Goal: Task Accomplishment & Management: Complete application form

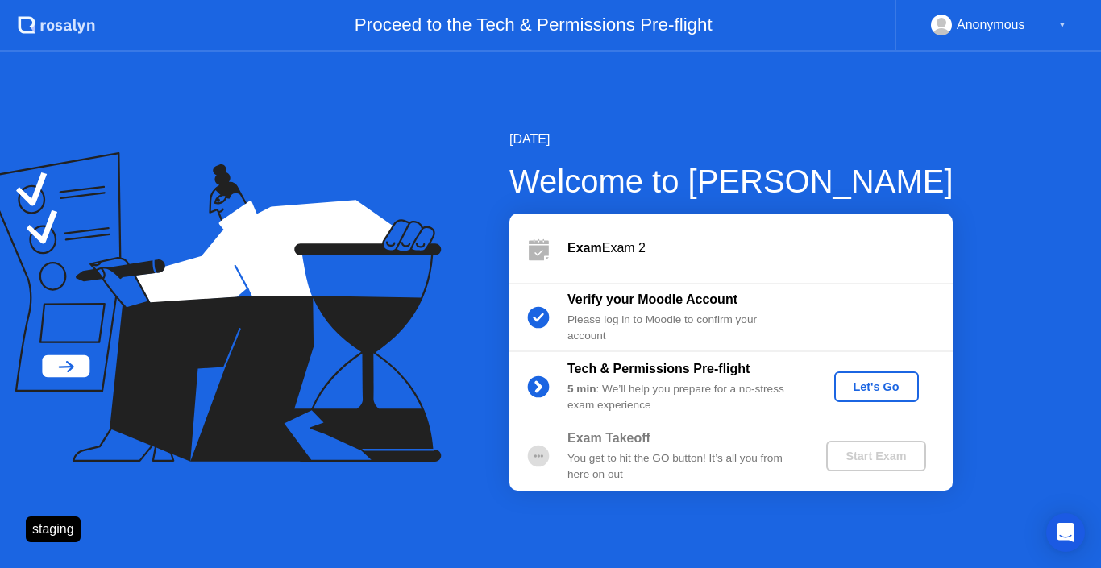
click at [867, 374] on button "Let's Go" at bounding box center [876, 387] width 85 height 31
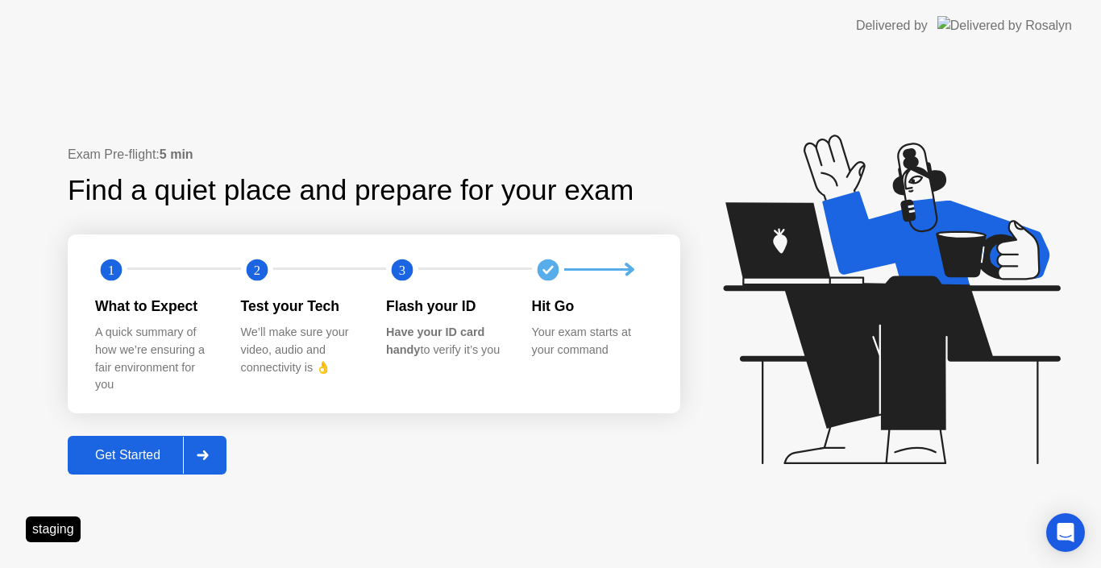
click at [190, 458] on div at bounding box center [202, 455] width 39 height 37
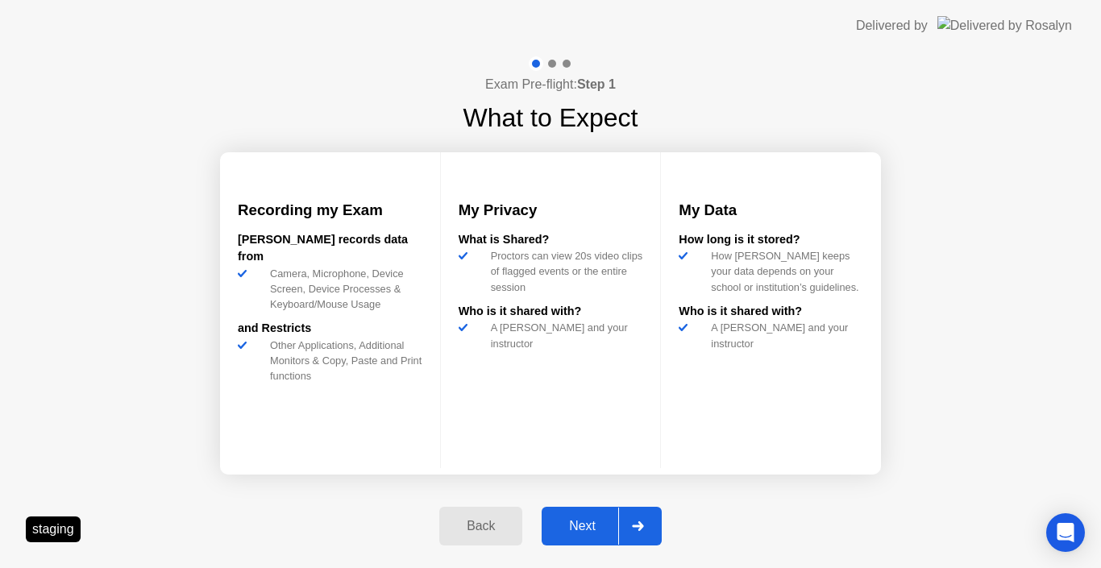
click at [574, 524] on div "Next" at bounding box center [582, 526] width 72 height 15
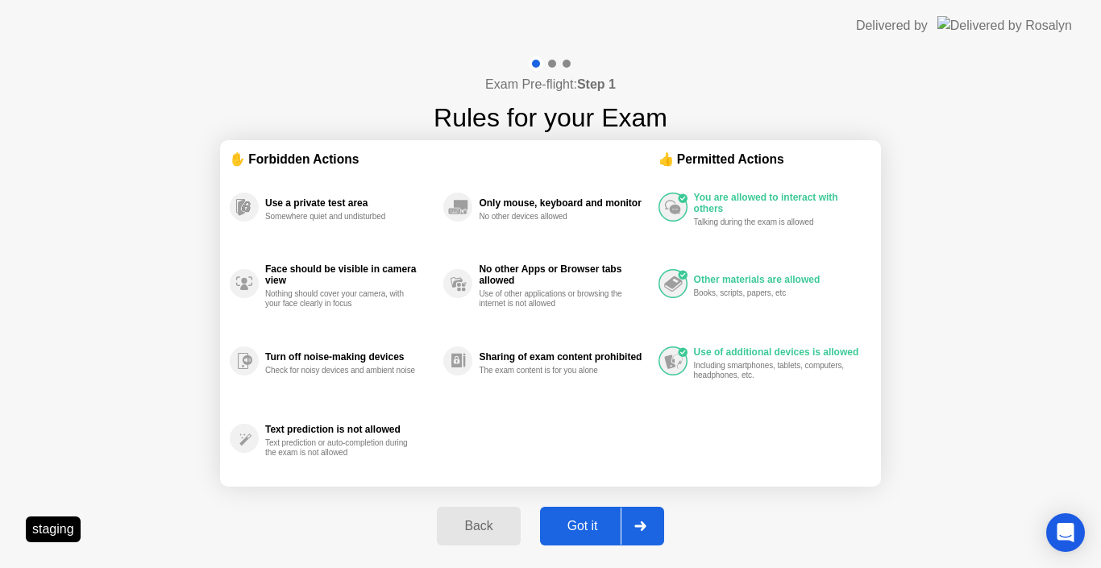
click at [597, 527] on div "Got it" at bounding box center [583, 526] width 76 height 15
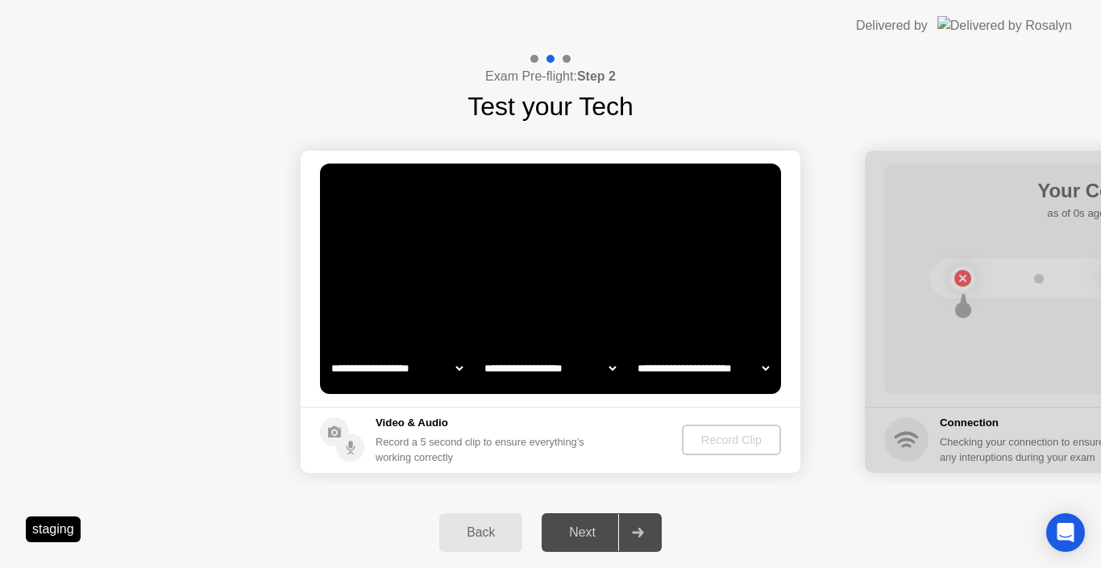
select select "**********"
select select "*******"
click at [725, 442] on div "Record Clip" at bounding box center [732, 440] width 86 height 13
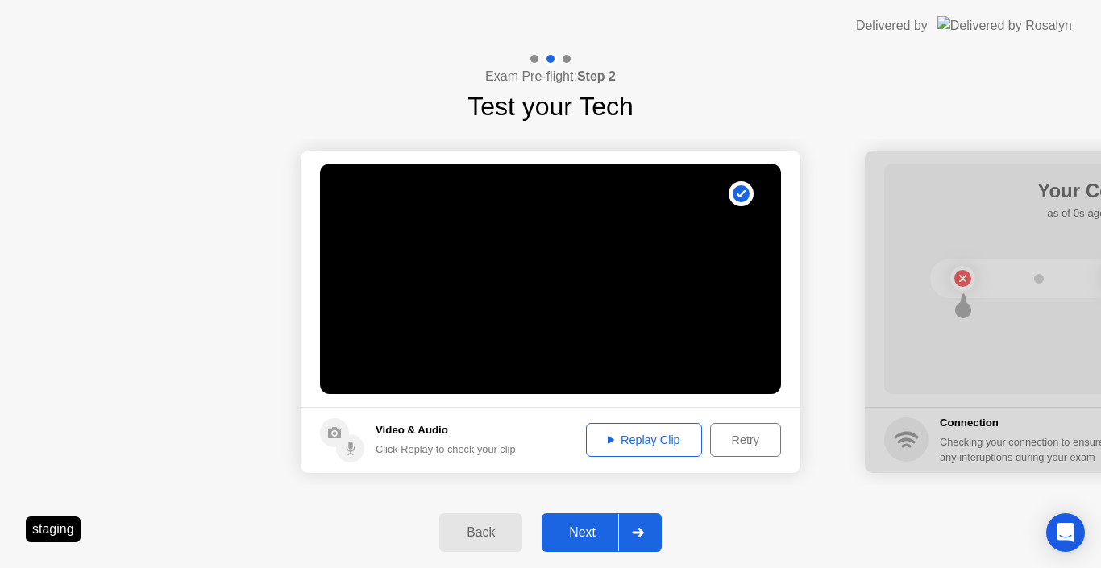
click at [613, 525] on div "Next" at bounding box center [582, 532] width 72 height 15
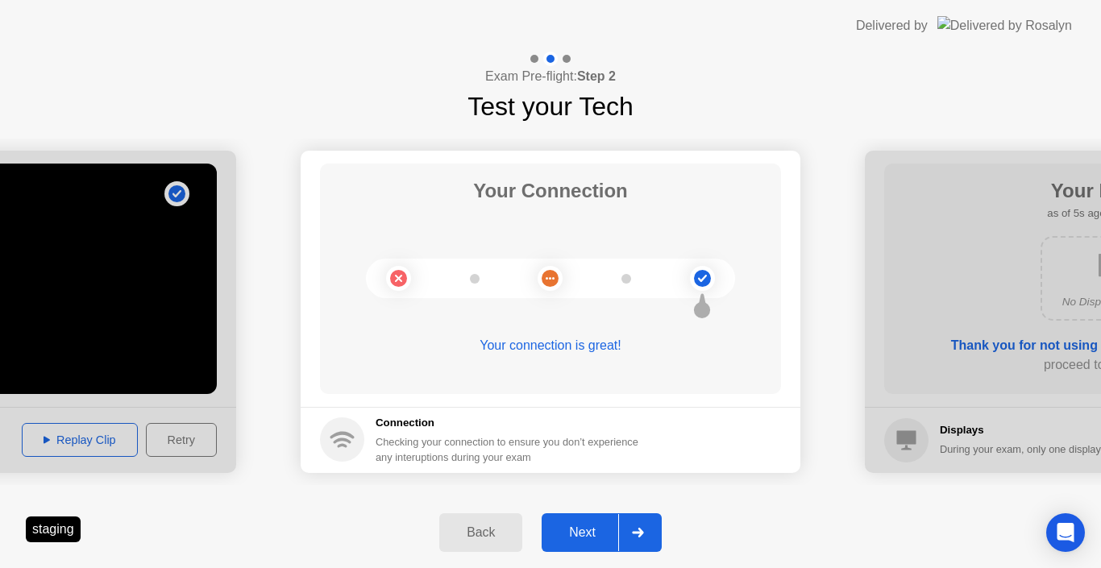
click at [613, 525] on div "Next" at bounding box center [582, 532] width 72 height 15
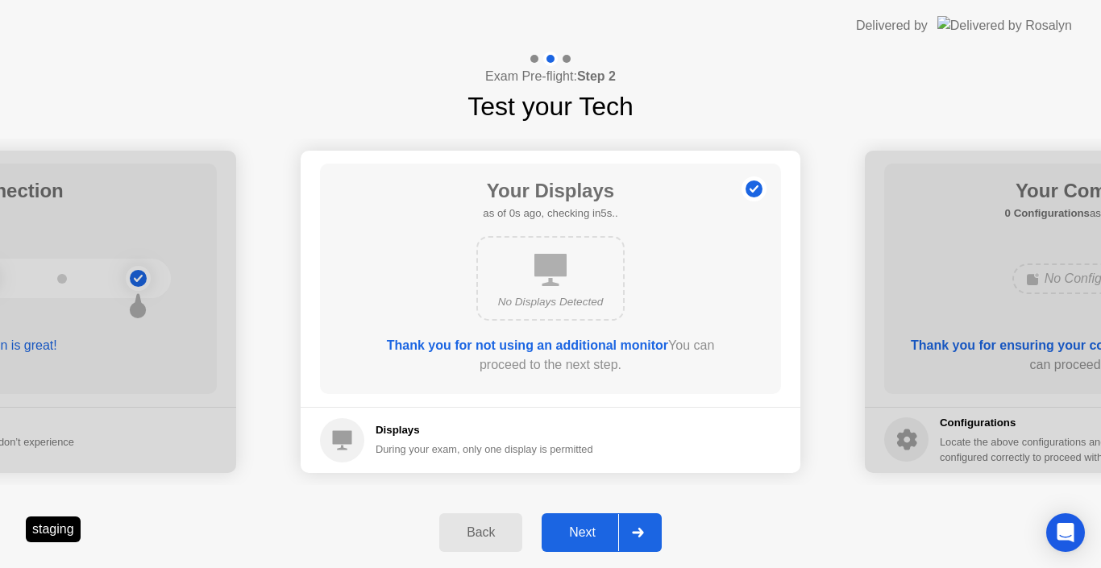
click at [613, 525] on div "Next" at bounding box center [582, 532] width 72 height 15
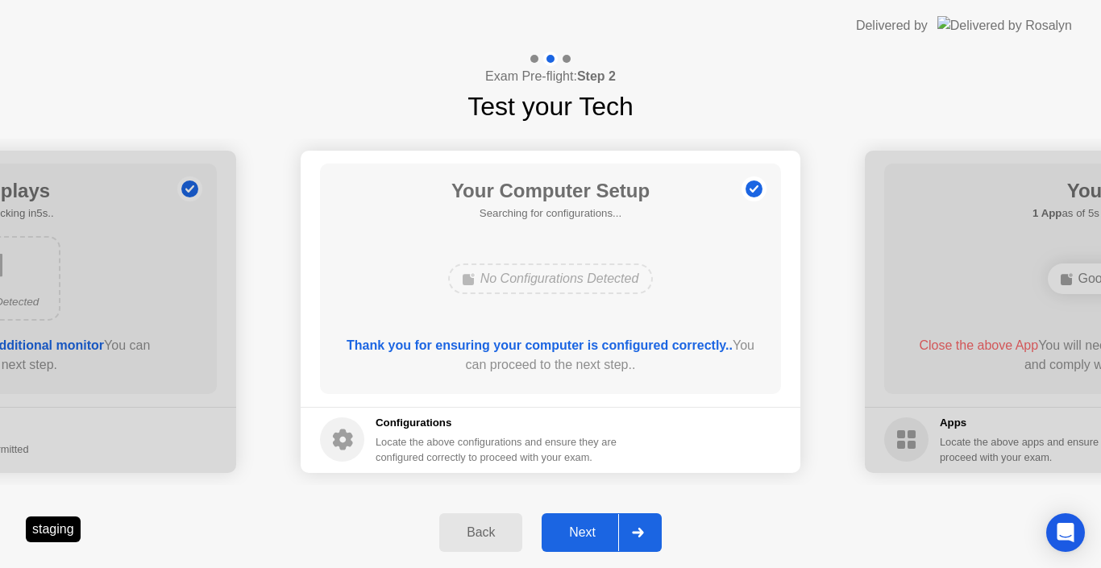
click at [613, 525] on div "Next" at bounding box center [582, 532] width 72 height 15
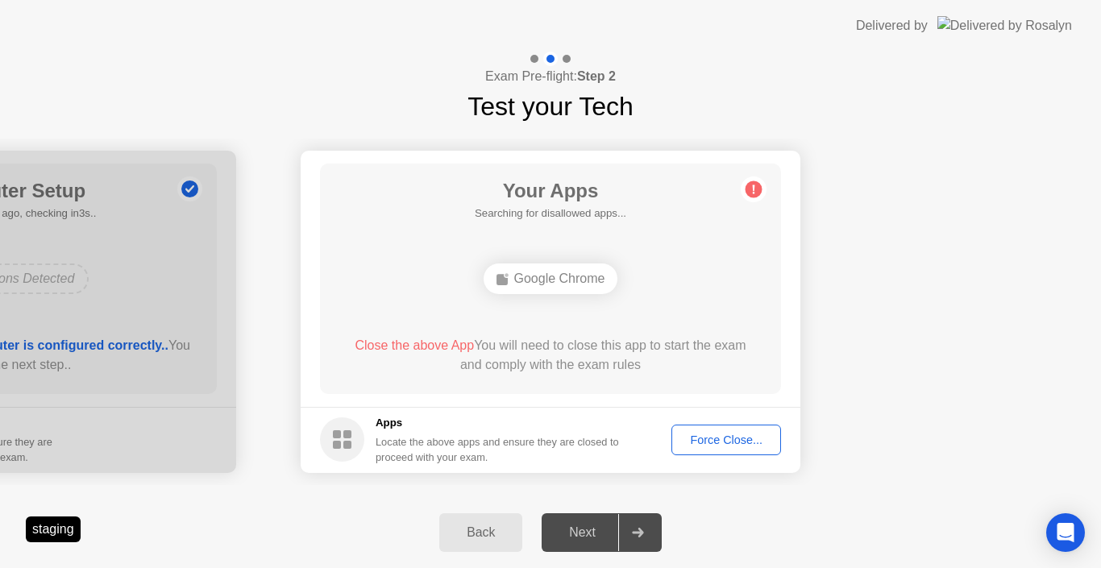
click at [696, 437] on div "Force Close..." at bounding box center [726, 440] width 98 height 13
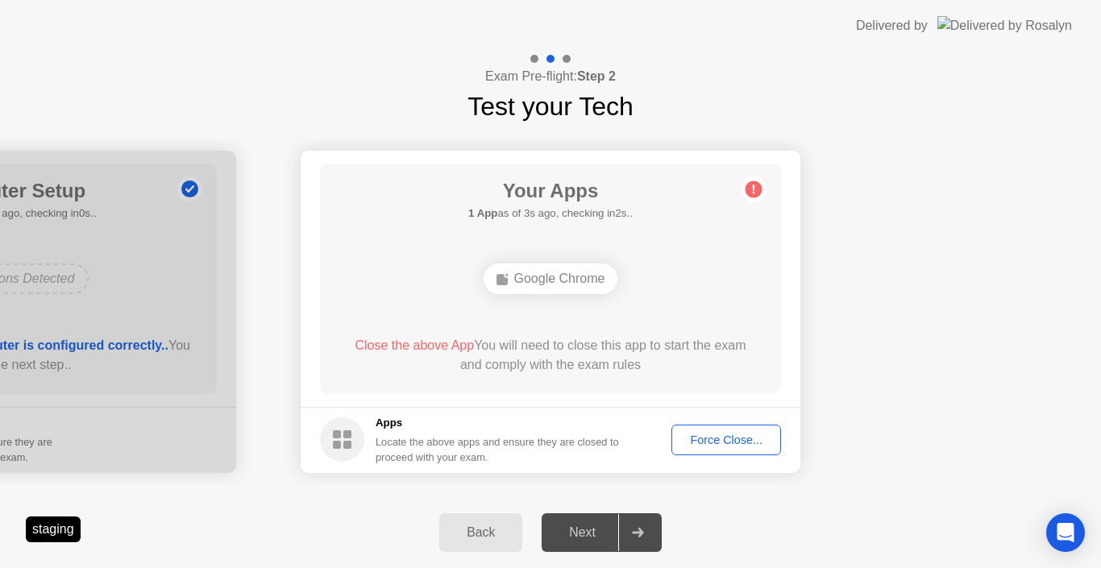
click at [691, 443] on div "Force Close..." at bounding box center [726, 440] width 98 height 13
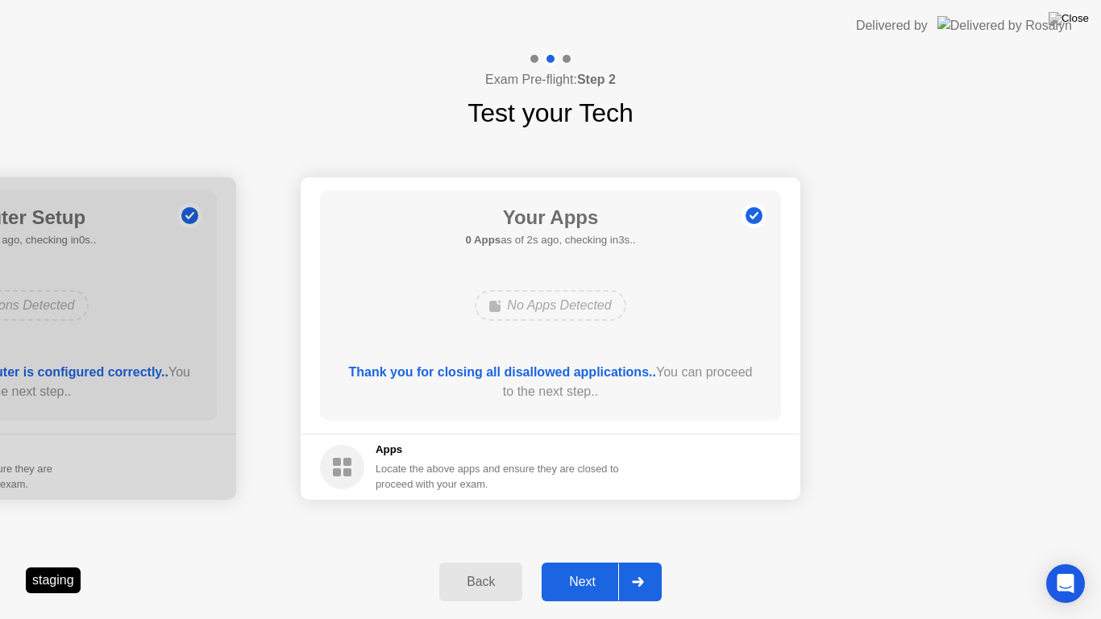
click at [588, 567] on button "Next" at bounding box center [602, 582] width 120 height 39
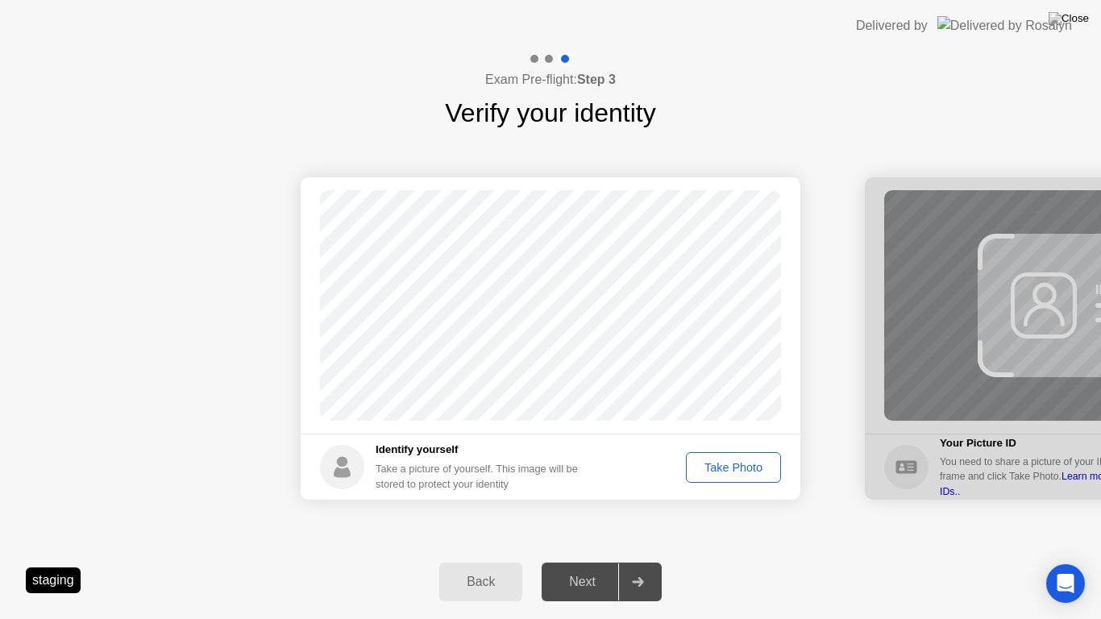
click at [726, 469] on div "Take Photo" at bounding box center [734, 467] width 84 height 13
click at [594, 567] on div "Next" at bounding box center [582, 582] width 72 height 15
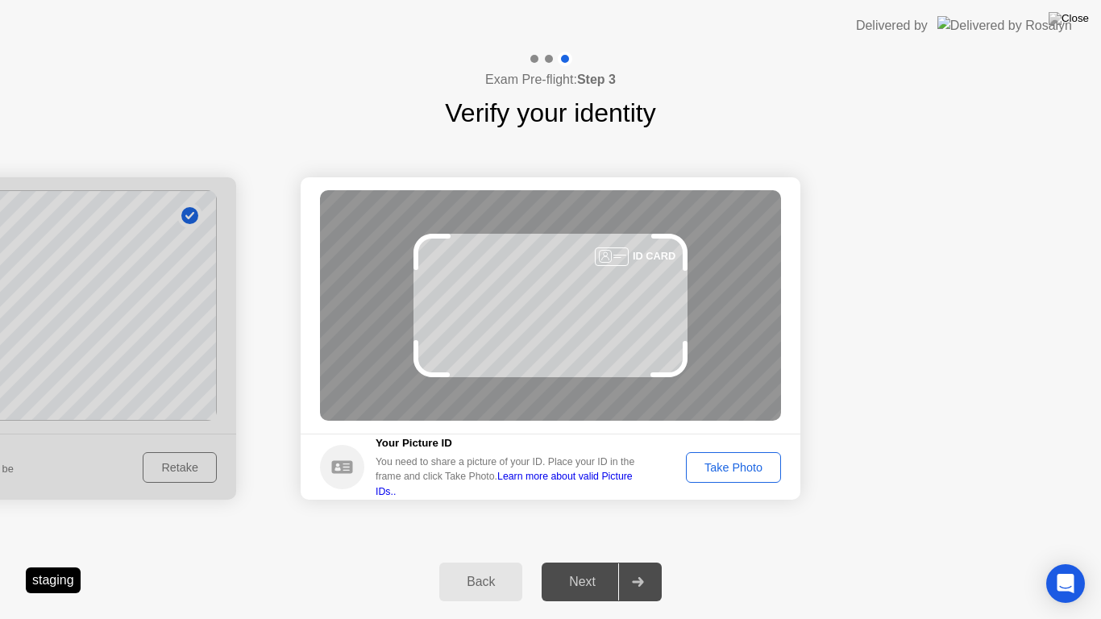
click at [722, 471] on div "Take Photo" at bounding box center [734, 467] width 84 height 13
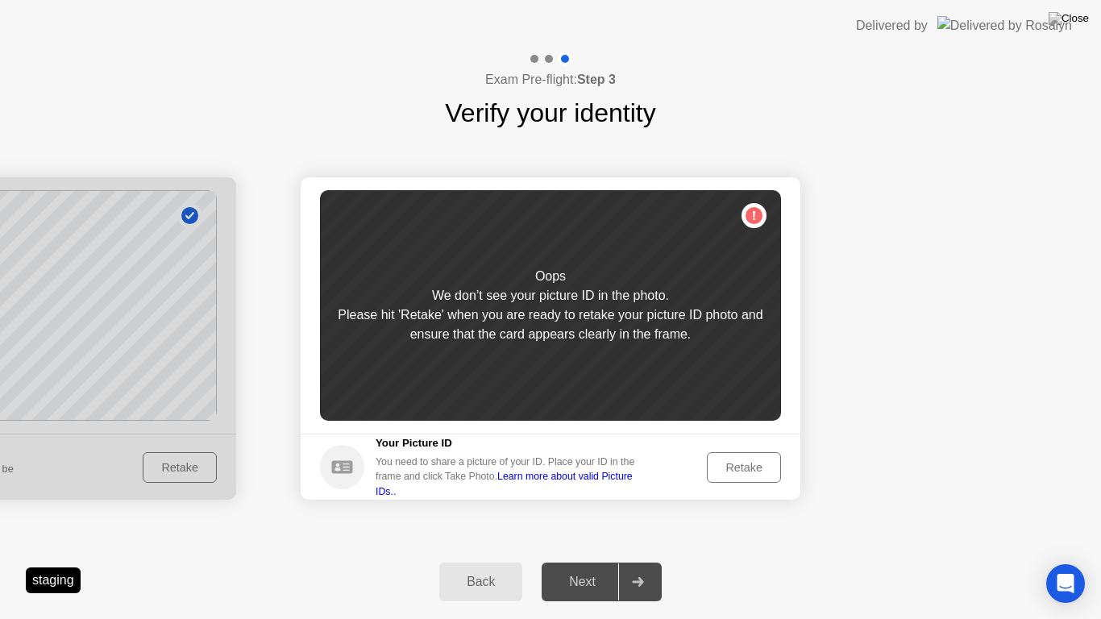
click at [722, 471] on div "Retake" at bounding box center [743, 467] width 63 height 13
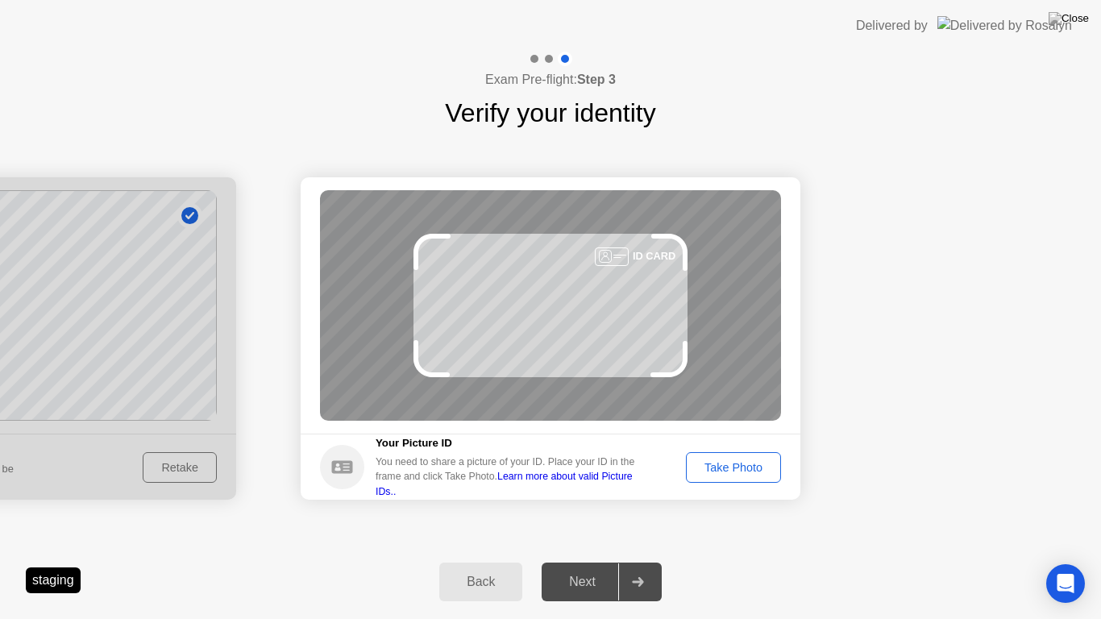
click at [722, 471] on div "Take Photo" at bounding box center [734, 467] width 84 height 13
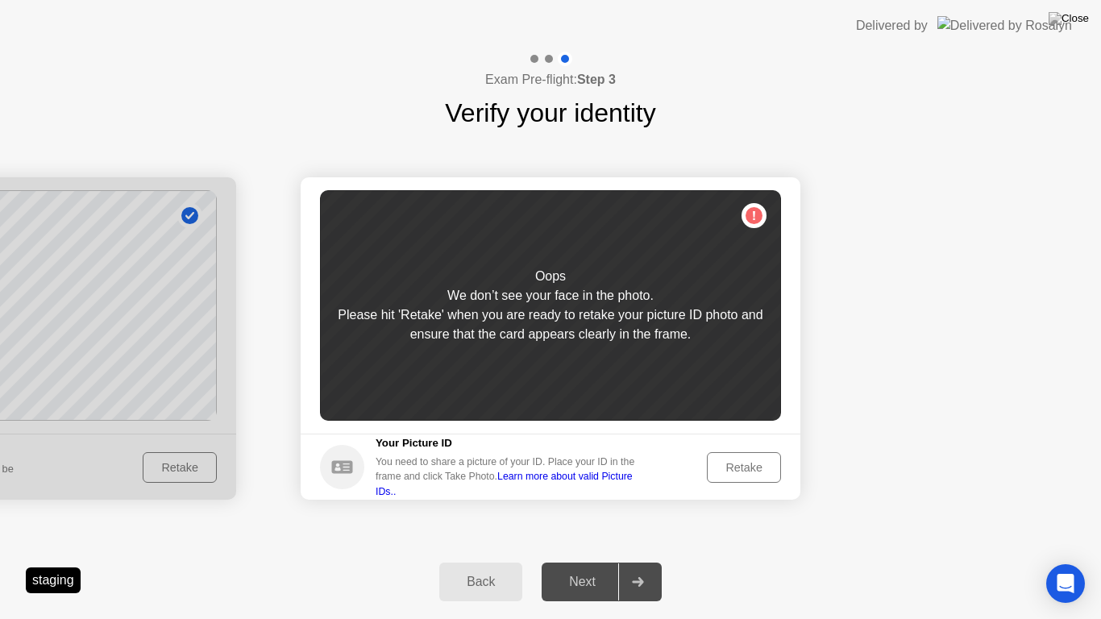
click at [722, 471] on div "Retake" at bounding box center [743, 467] width 63 height 13
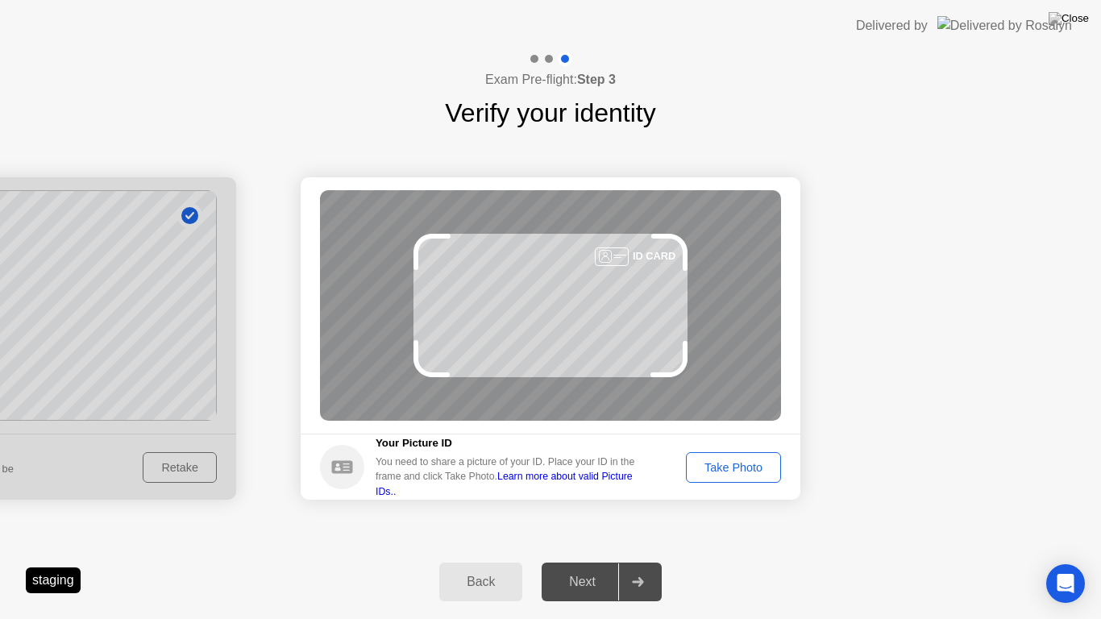
click at [722, 471] on div "Take Photo" at bounding box center [734, 467] width 84 height 13
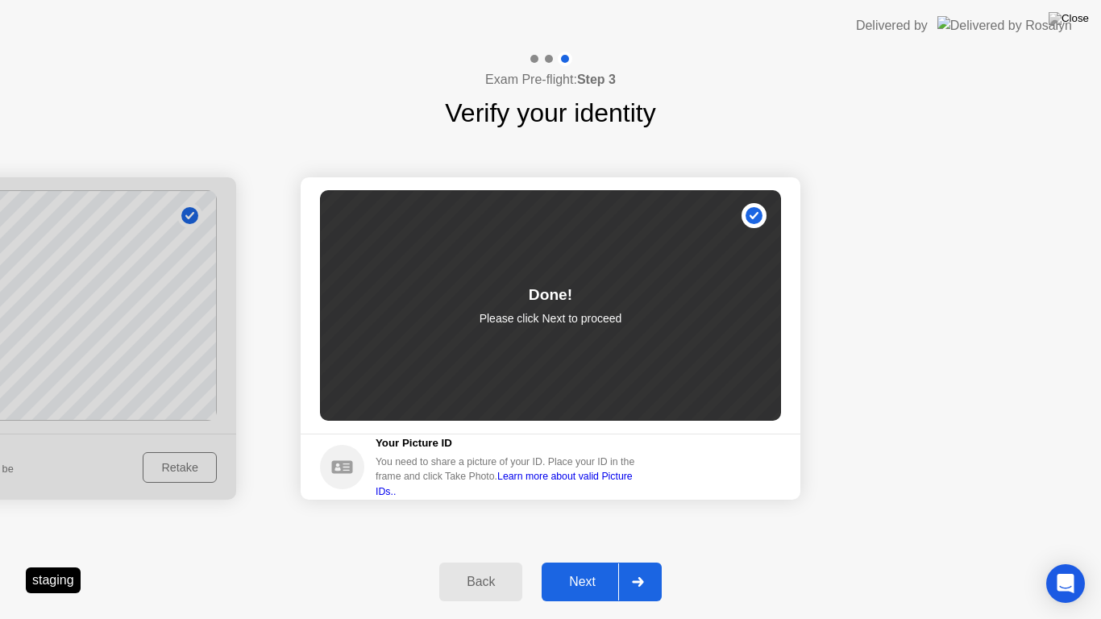
click at [601, 566] on button "Next" at bounding box center [602, 582] width 120 height 39
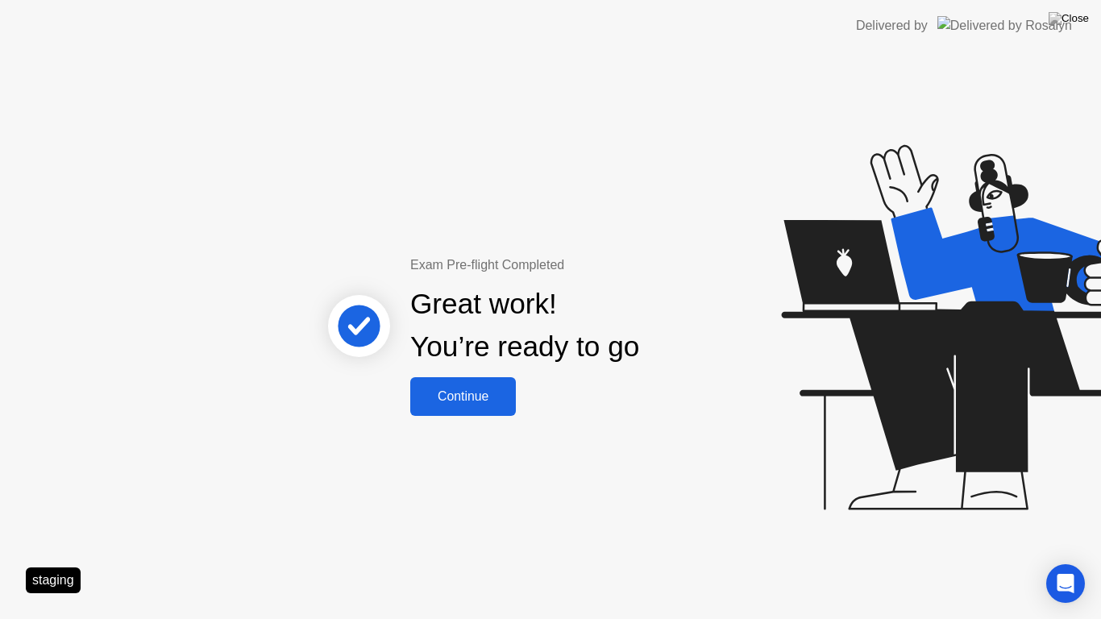
click at [470, 393] on div "Continue" at bounding box center [463, 396] width 96 height 15
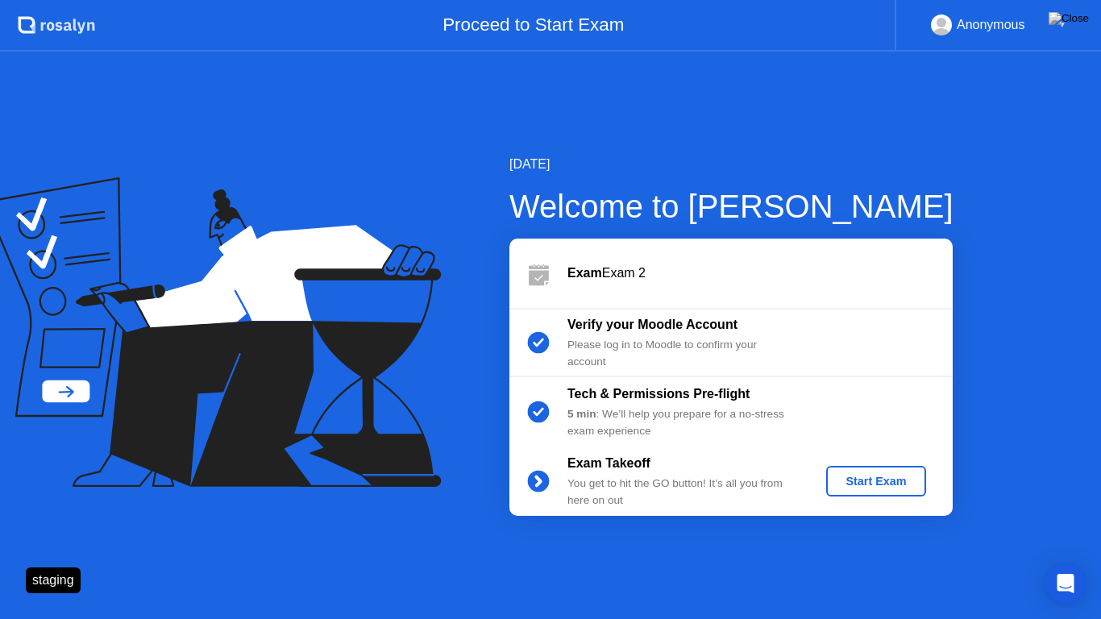
click at [869, 480] on div "Start Exam" at bounding box center [876, 481] width 86 height 13
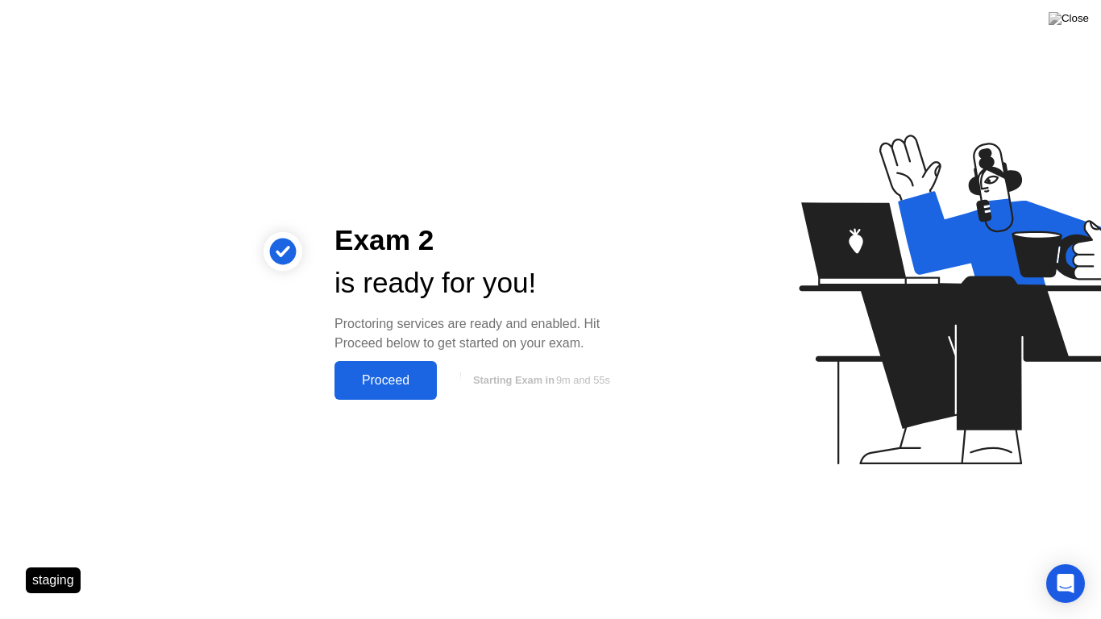
click at [410, 377] on div "Proceed" at bounding box center [385, 380] width 93 height 15
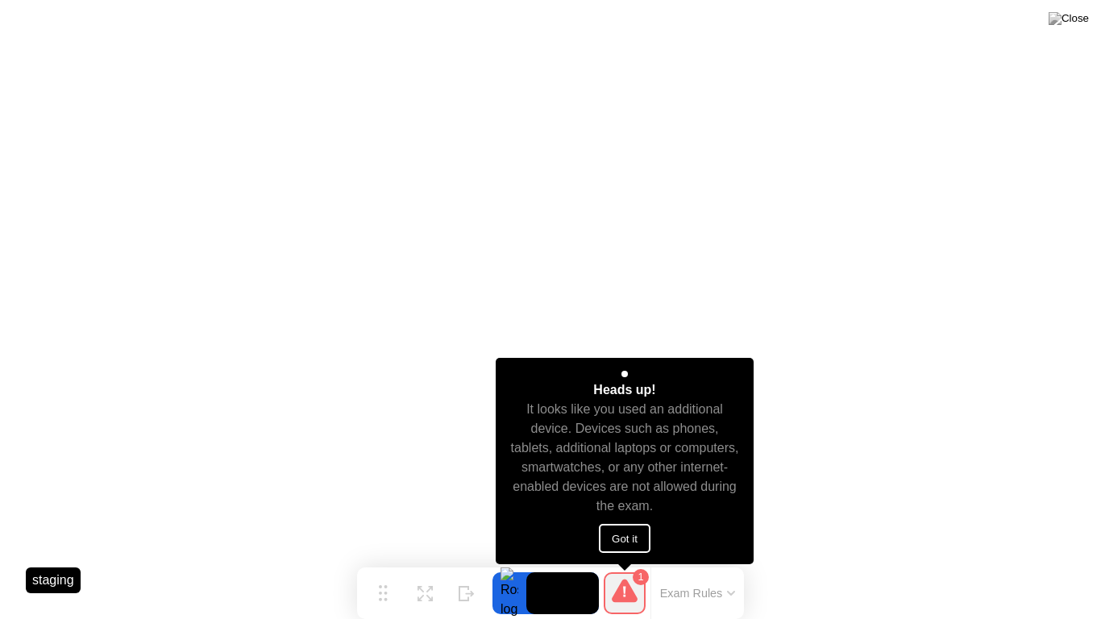
click at [629, 538] on button "Got it" at bounding box center [625, 538] width 52 height 29
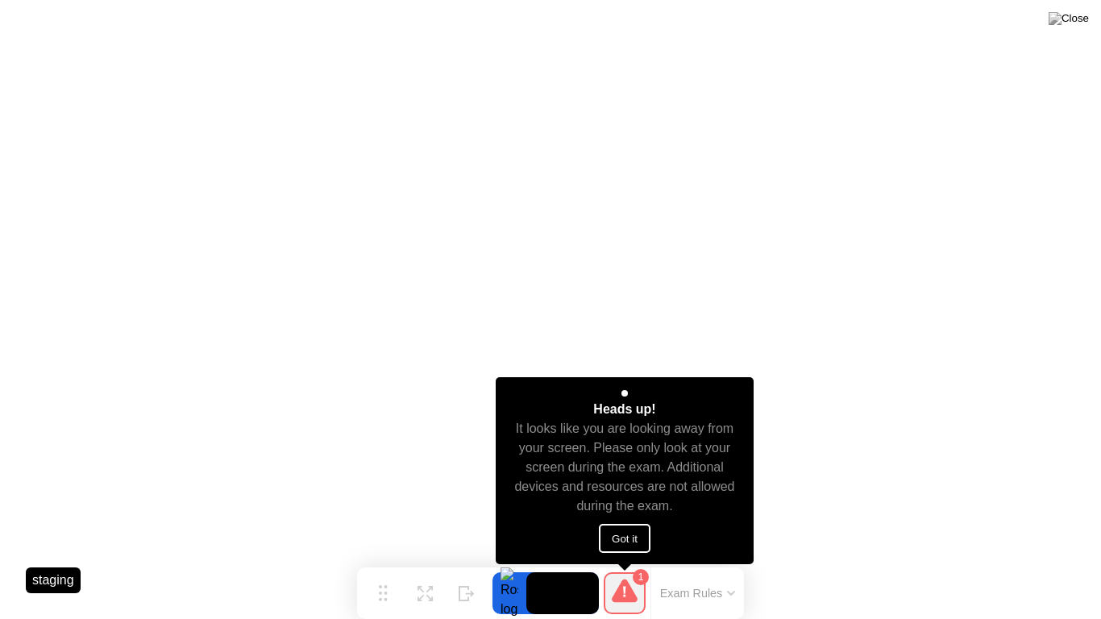
click at [625, 531] on button "Got it" at bounding box center [625, 538] width 52 height 29
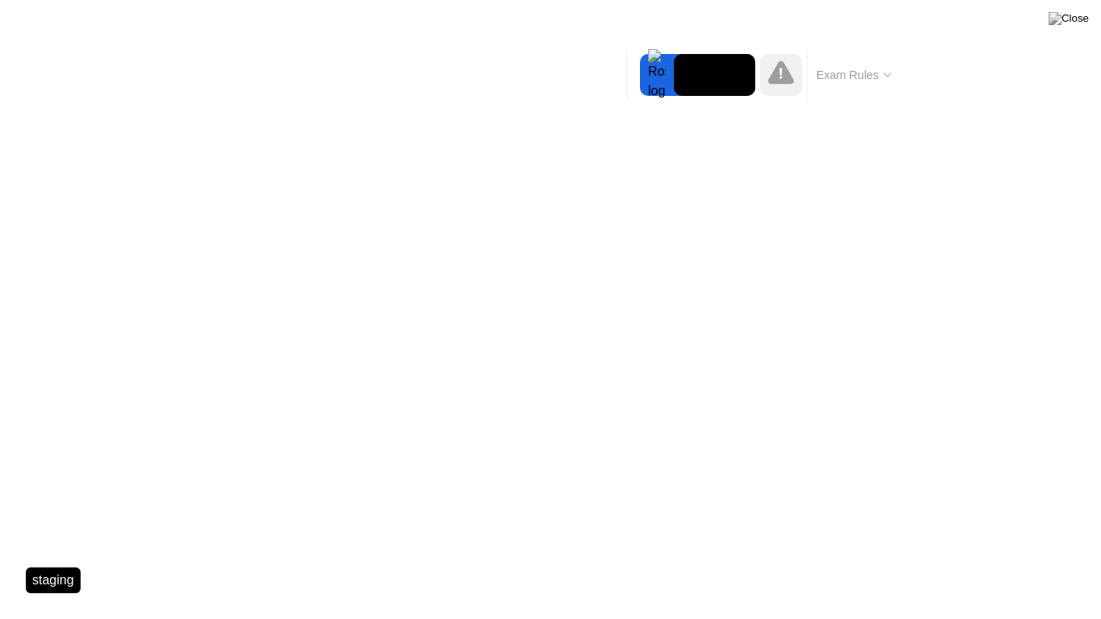
click at [741, 73] on video at bounding box center [714, 75] width 81 height 42
click at [861, 73] on button "Exam Rules" at bounding box center [854, 75] width 85 height 15
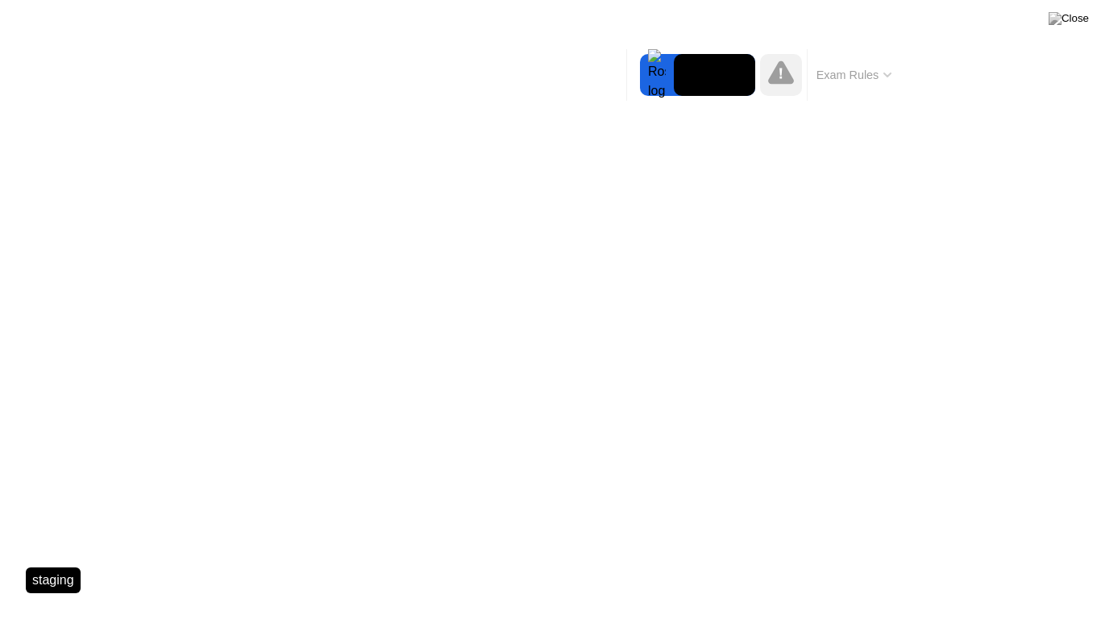
click at [719, 73] on video at bounding box center [714, 75] width 81 height 42
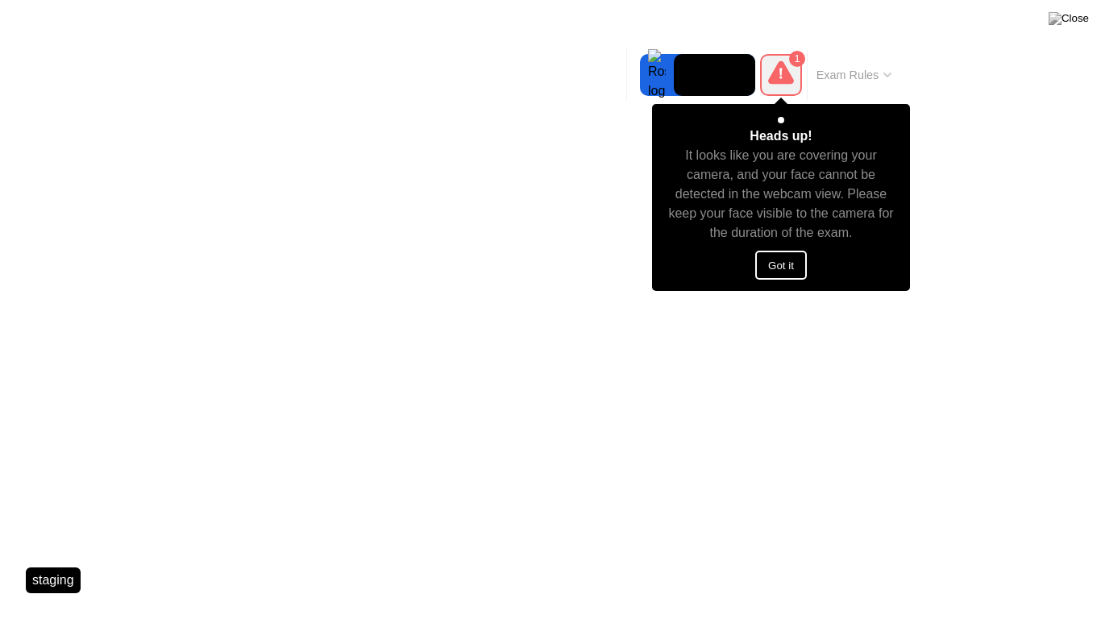
click at [772, 256] on button "Got it" at bounding box center [781, 265] width 52 height 29
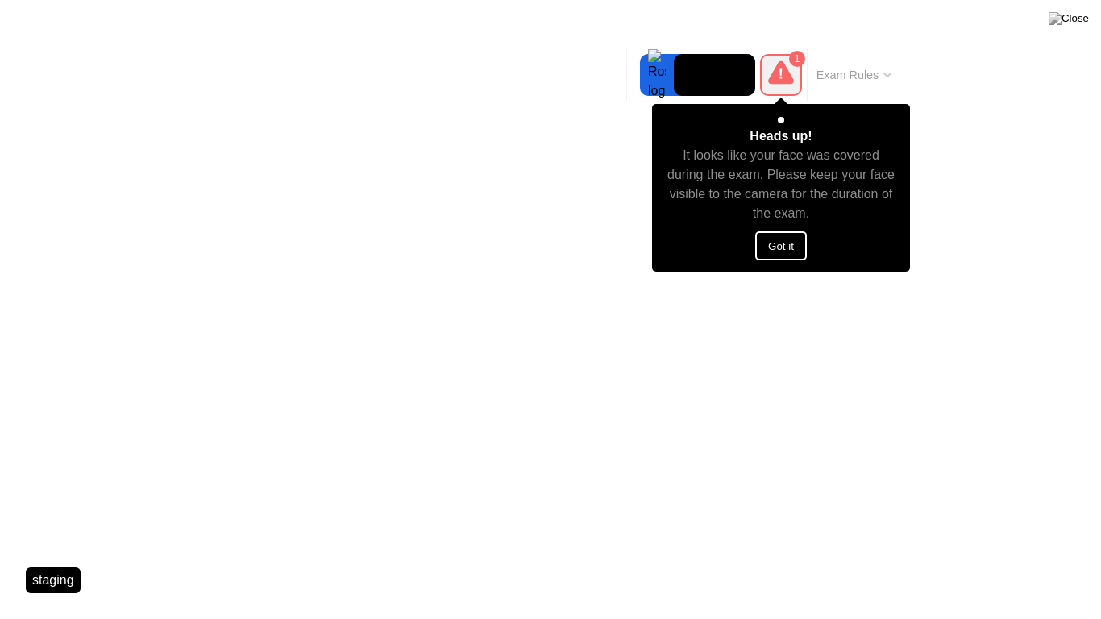
click at [800, 231] on button "Got it" at bounding box center [781, 245] width 52 height 29
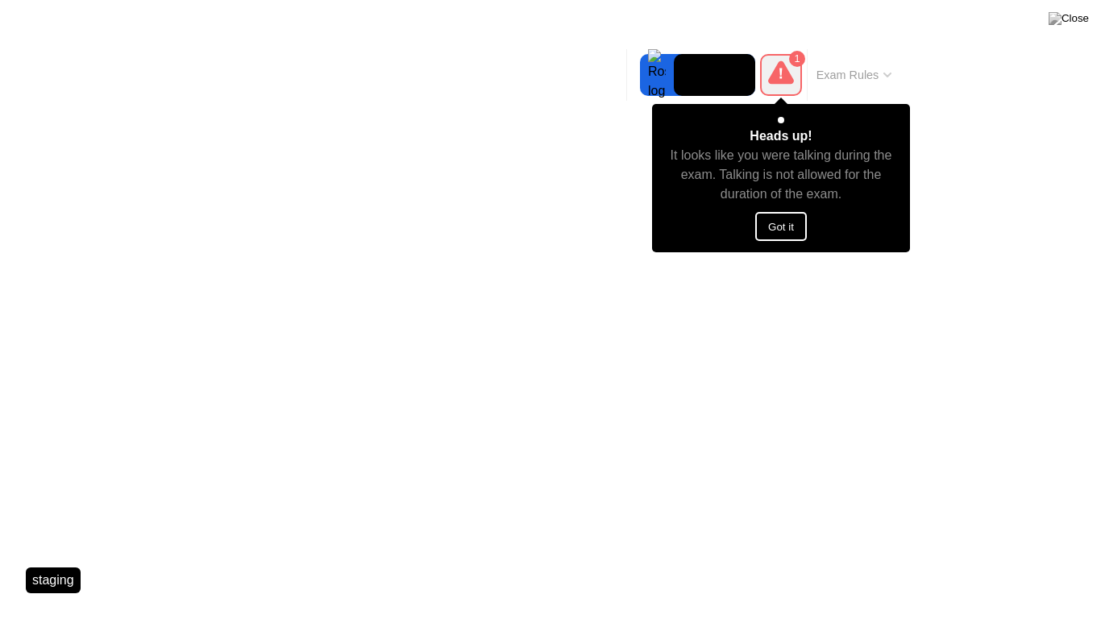
click at [786, 229] on button "Got it" at bounding box center [781, 226] width 52 height 29
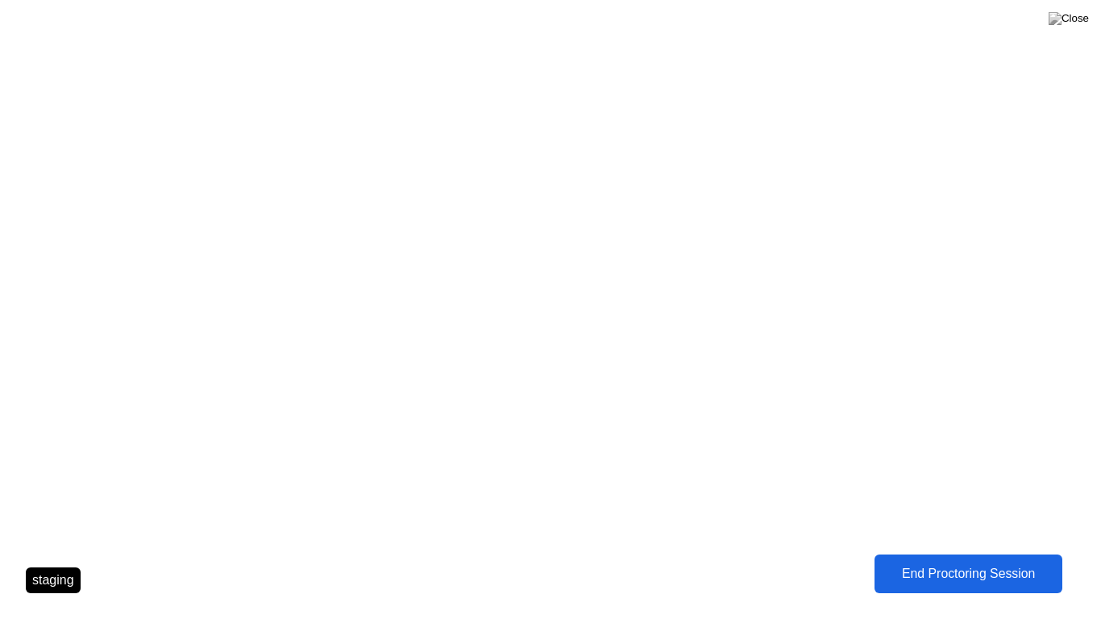
click at [958, 559] on button "End Proctoring Session" at bounding box center [968, 574] width 188 height 39
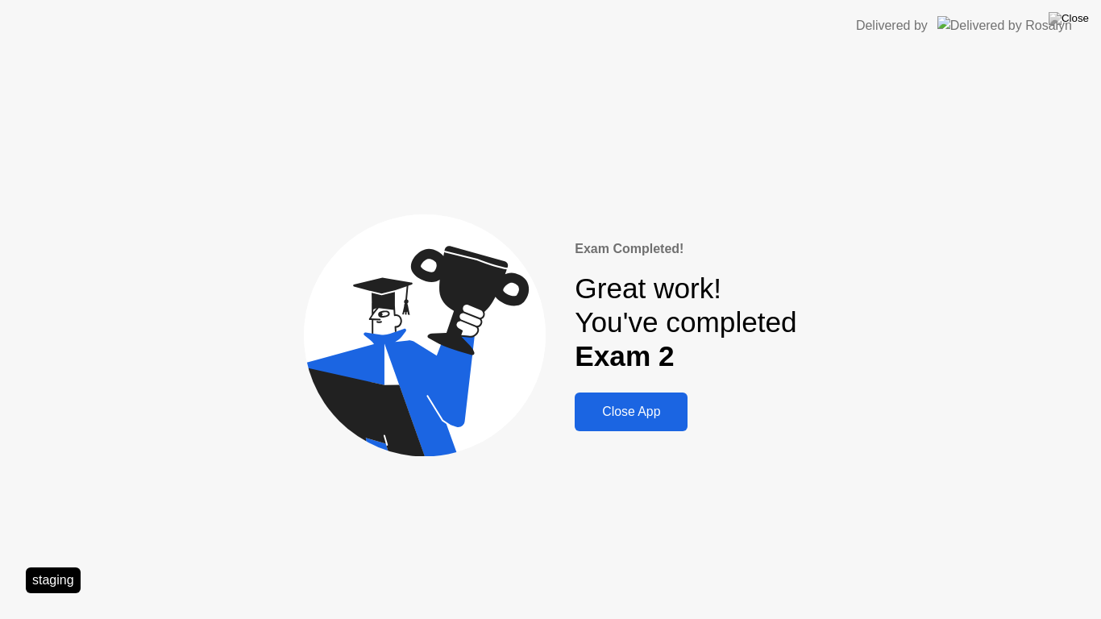
click at [655, 405] on div "Close App" at bounding box center [630, 412] width 103 height 15
